Goal: Transaction & Acquisition: Purchase product/service

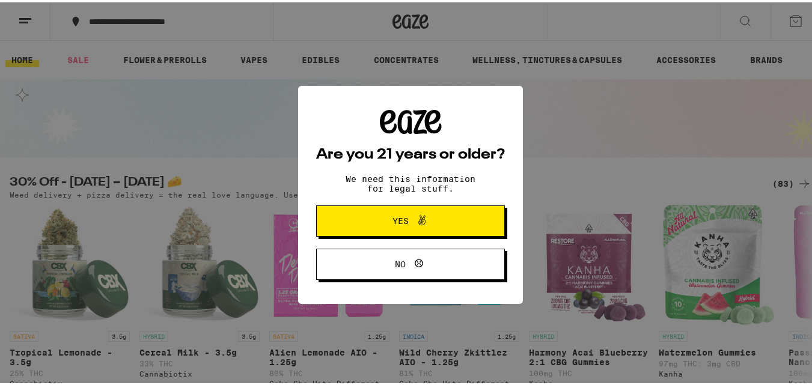
click at [415, 224] on icon at bounding box center [422, 218] width 14 height 14
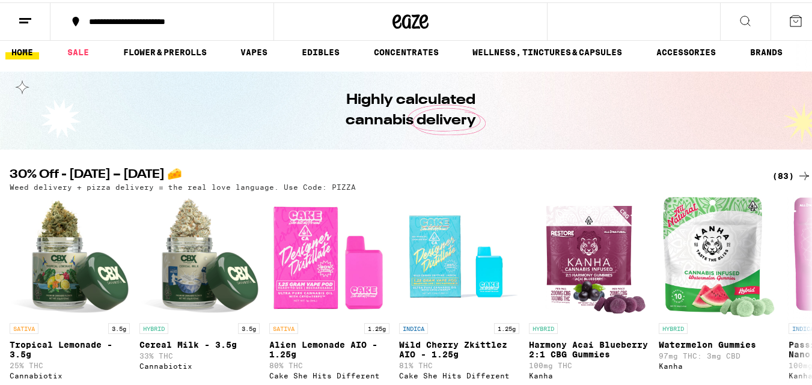
scroll to position [28, 0]
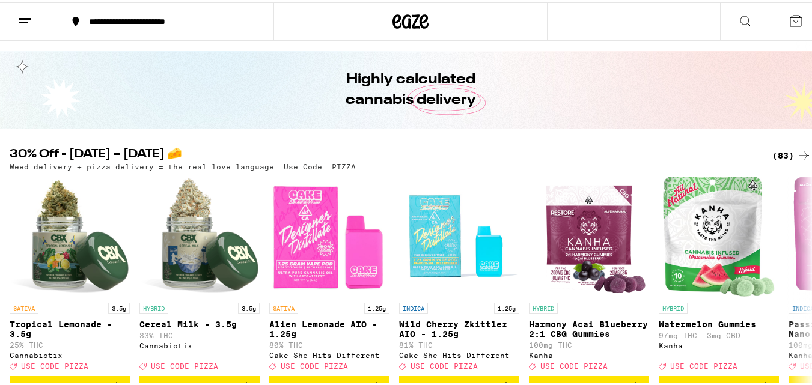
click at [293, 273] on img "Open page for Alien Lemonade AIO - 1.25g from Cake She Hits Different" at bounding box center [329, 234] width 120 height 120
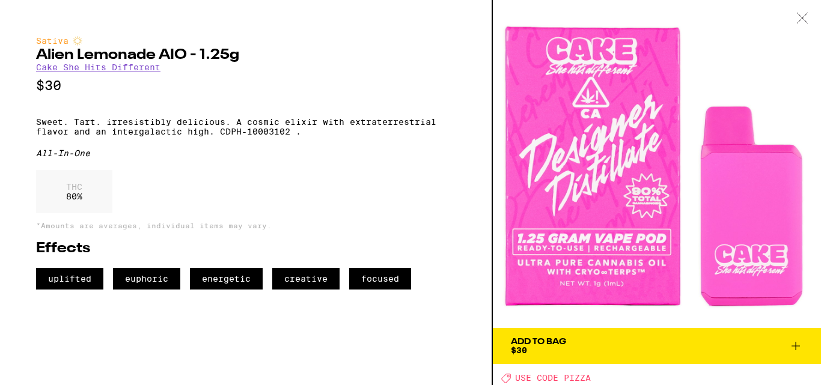
click at [801, 16] on icon at bounding box center [802, 18] width 12 height 11
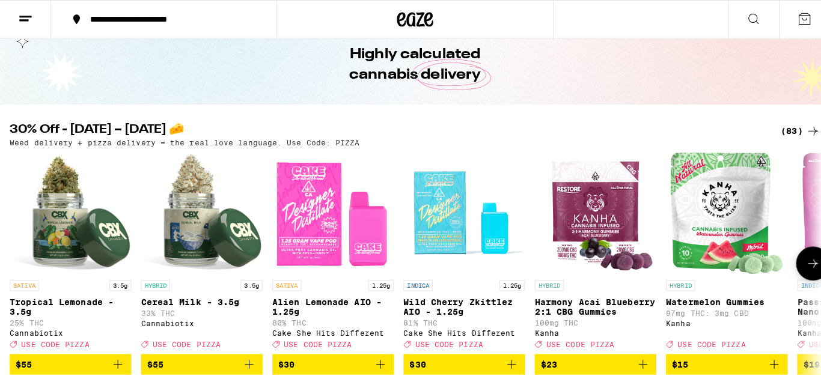
scroll to position [56, 0]
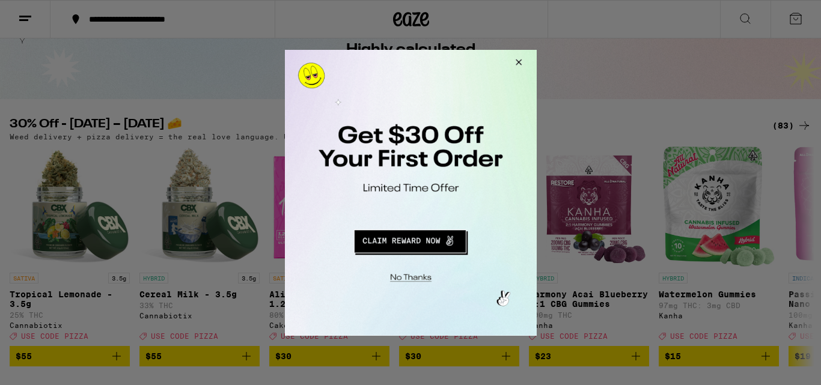
click at [414, 237] on button "Redirect to URL" at bounding box center [409, 239] width 209 height 29
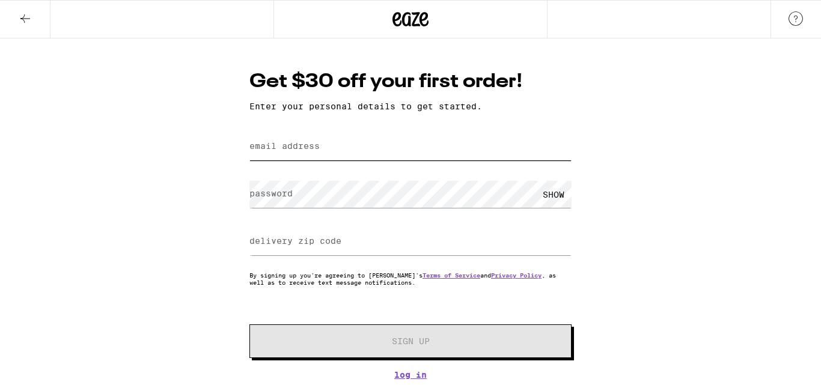
click at [263, 160] on input "email address" at bounding box center [410, 146] width 322 height 27
type input "stokesriley47@gmail.com"
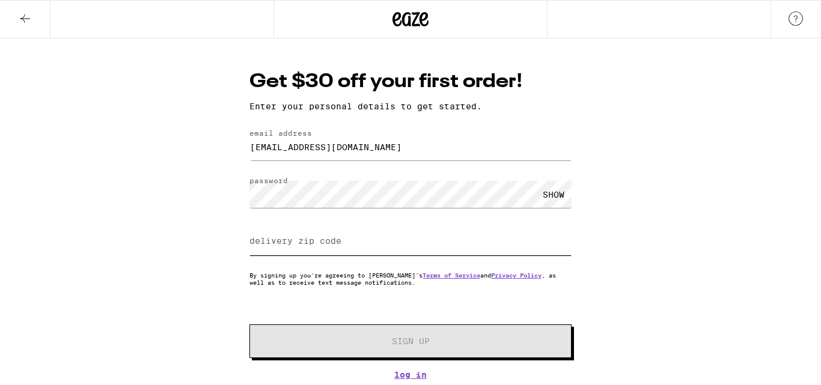
click at [350, 252] on input "delivery zip code" at bounding box center [410, 241] width 322 height 27
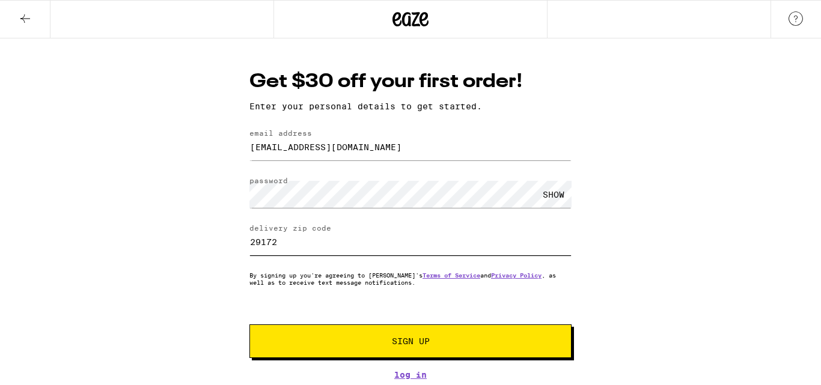
type input "29172"
click at [394, 336] on button "Sign Up" at bounding box center [410, 341] width 322 height 34
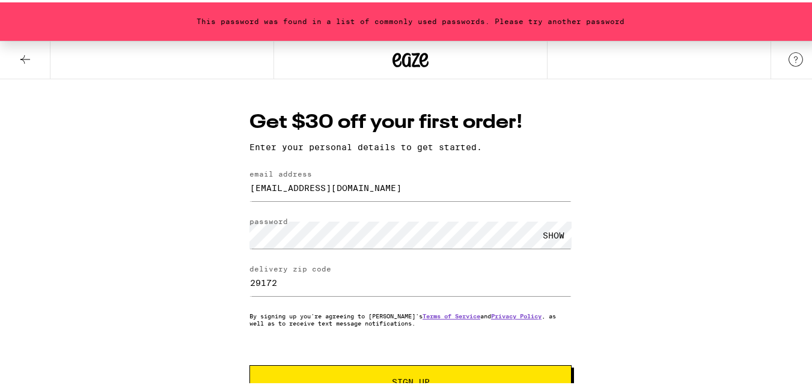
click at [548, 228] on div "SHOW" at bounding box center [553, 232] width 36 height 27
click at [297, 254] on form "email address stokesriley47@gmail.com password HIDE delivery zip code 29172 By …" at bounding box center [410, 282] width 322 height 229
click at [314, 378] on span "Sign Up" at bounding box center [410, 379] width 239 height 8
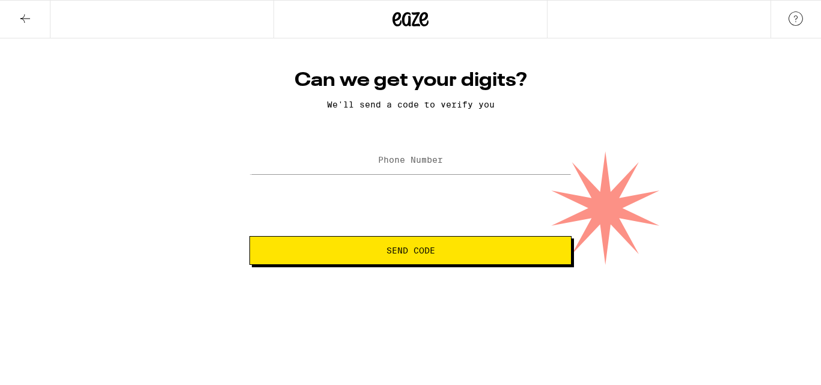
click at [406, 11] on icon at bounding box center [410, 19] width 36 height 22
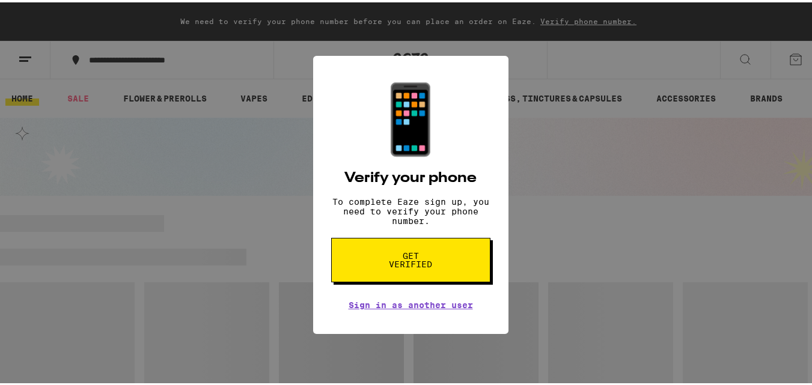
click at [228, 214] on div "📱 Verify your phone To complete Eaze sign up, you need to verify your phone num…" at bounding box center [410, 192] width 821 height 385
click at [356, 308] on link "Sign in as another user" at bounding box center [410, 303] width 124 height 10
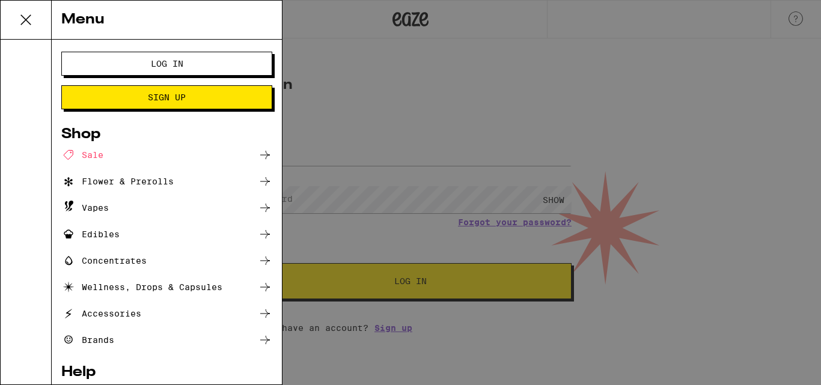
click at [91, 15] on div "Menu" at bounding box center [167, 20] width 230 height 39
click at [93, 20] on div "Menu" at bounding box center [167, 20] width 230 height 39
click at [103, 140] on div "Shop" at bounding box center [166, 134] width 211 height 14
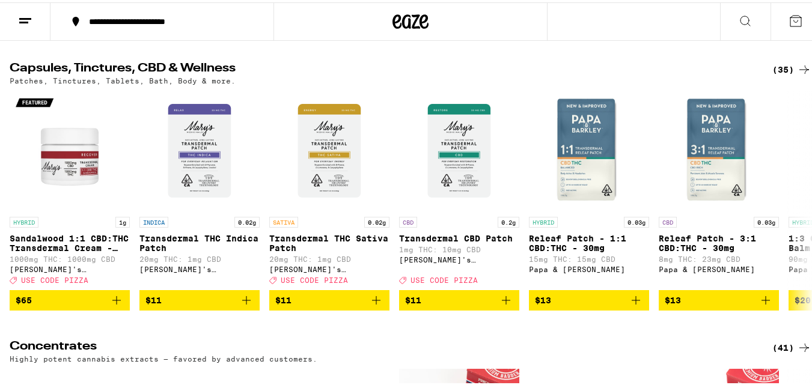
scroll to position [3550, 0]
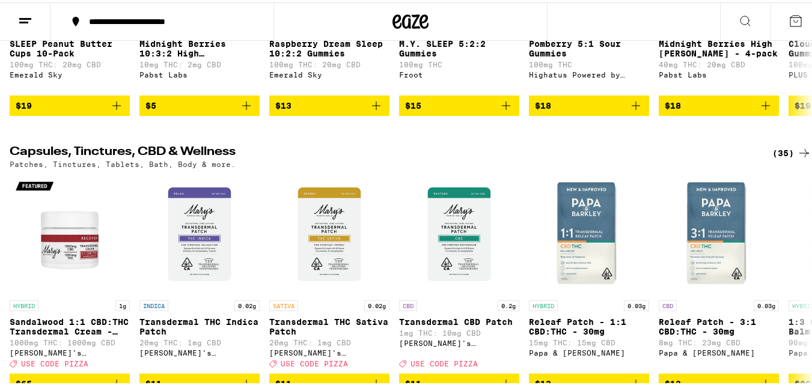
click at [19, 11] on icon at bounding box center [25, 18] width 14 height 14
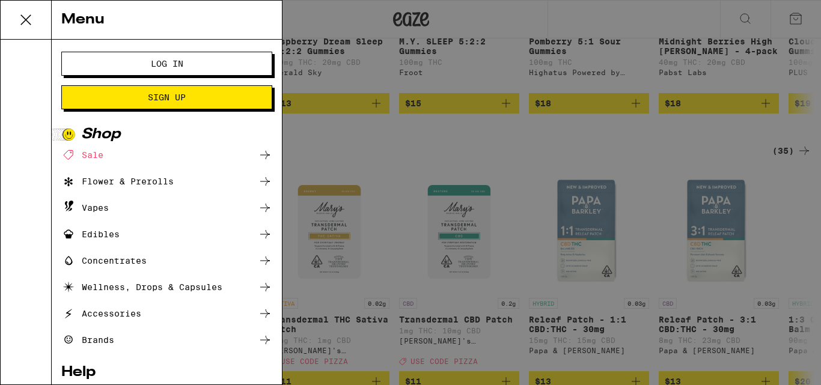
click at [107, 205] on div "Vapes" at bounding box center [84, 208] width 47 height 14
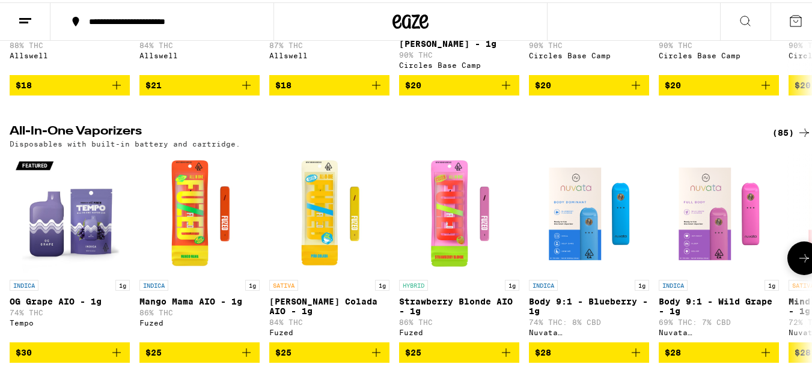
scroll to position [590, 0]
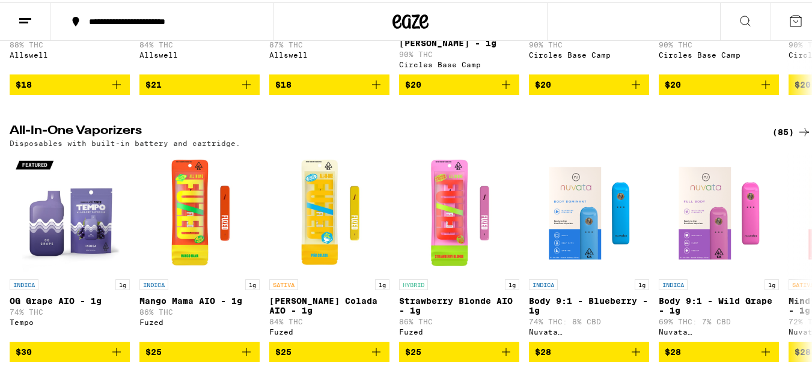
click at [781, 137] on div "(85)" at bounding box center [791, 130] width 39 height 14
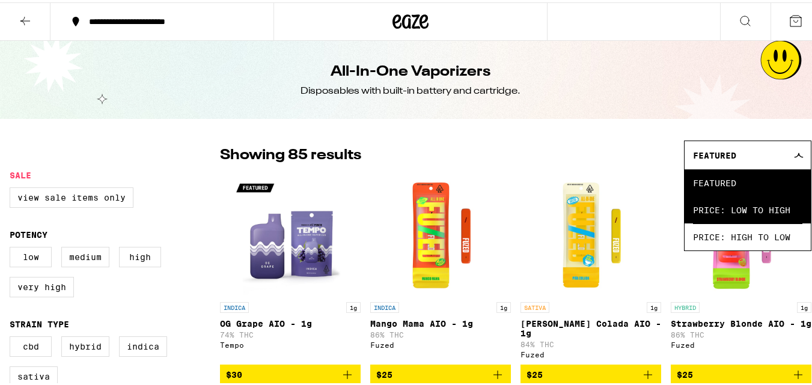
click at [758, 207] on span "Price: Low to High" at bounding box center [747, 207] width 109 height 27
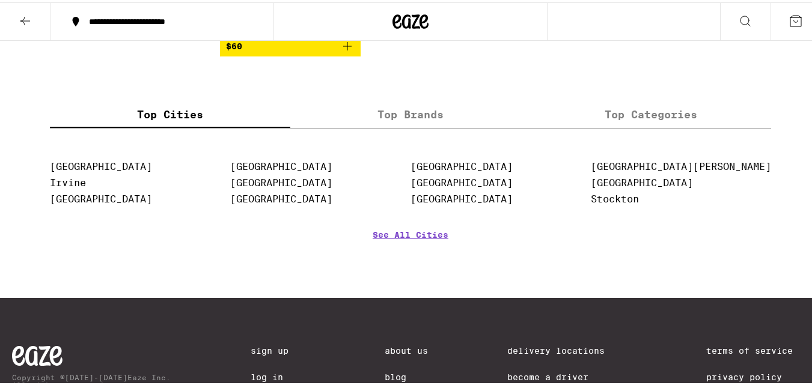
scroll to position [4930, 0]
